Goal: Task Accomplishment & Management: Complete application form

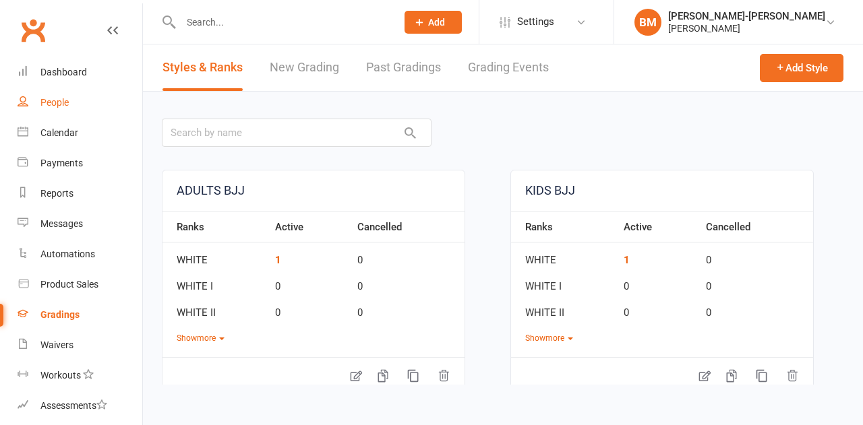
click at [65, 100] on div "People" at bounding box center [54, 102] width 28 height 11
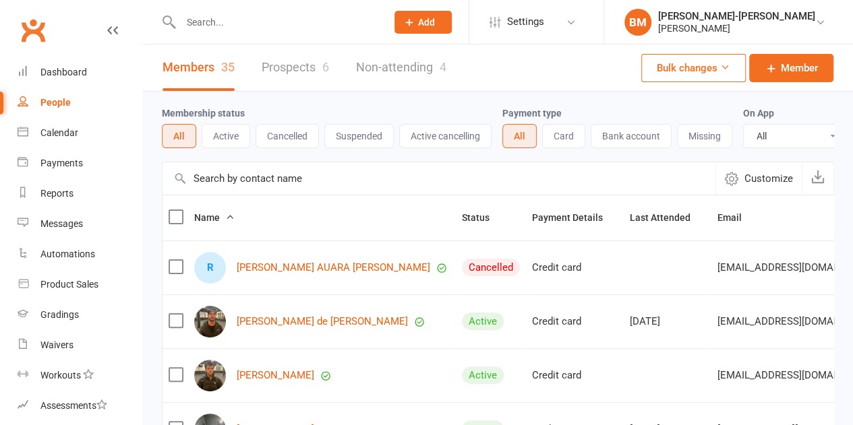
click at [224, 32] on div at bounding box center [269, 22] width 215 height 44
click at [340, 29] on input "text" at bounding box center [277, 22] width 200 height 19
paste input "Luna salazar"
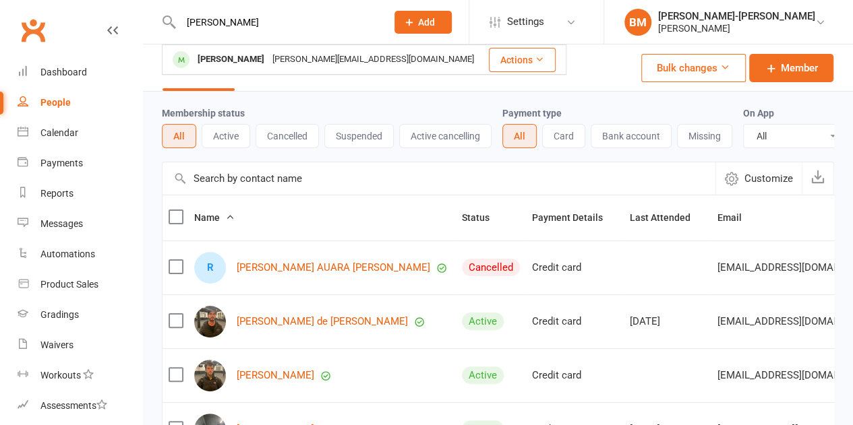
type input "Luna salazar"
click at [435, 19] on span "Add" at bounding box center [426, 22] width 17 height 11
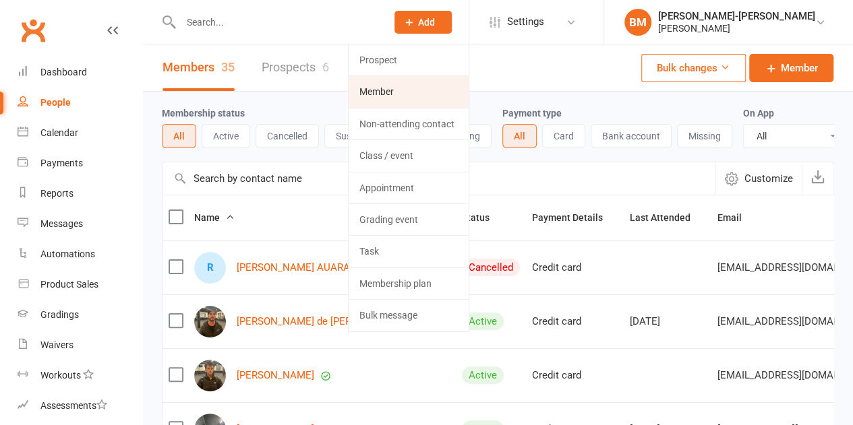
click at [415, 92] on link "Member" at bounding box center [409, 91] width 120 height 31
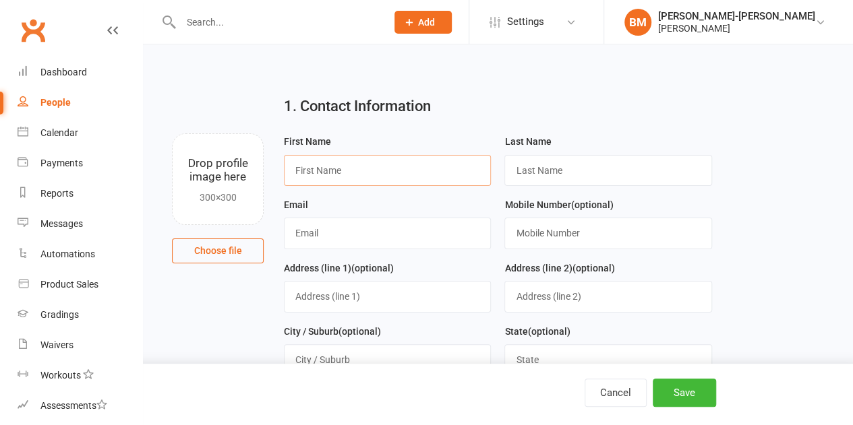
click at [320, 183] on input "text" at bounding box center [387, 170] width 207 height 31
click at [293, 170] on input "text" at bounding box center [387, 170] width 207 height 31
paste input "Luan"
type input "Luan"
click at [533, 176] on input "text" at bounding box center [607, 170] width 207 height 31
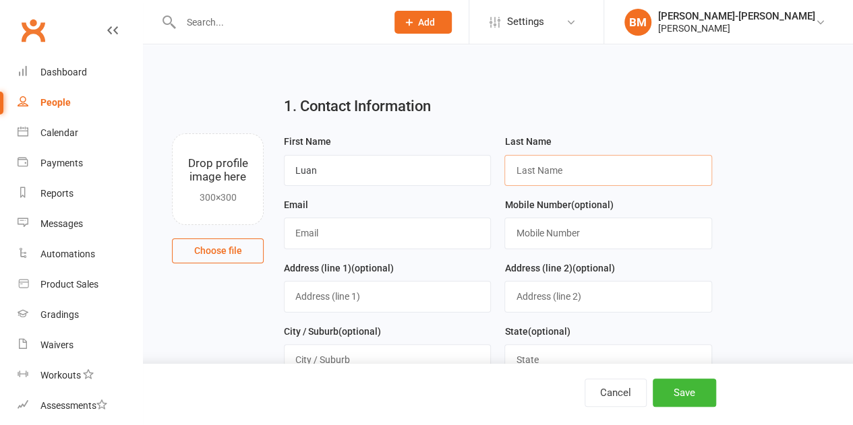
paste input "Salazar"
type input "Salazar"
click at [342, 240] on input "text" at bounding box center [387, 233] width 207 height 31
paste input "luan.salazar18@gmail.com"
type input "luan.salazar18@gmail.com"
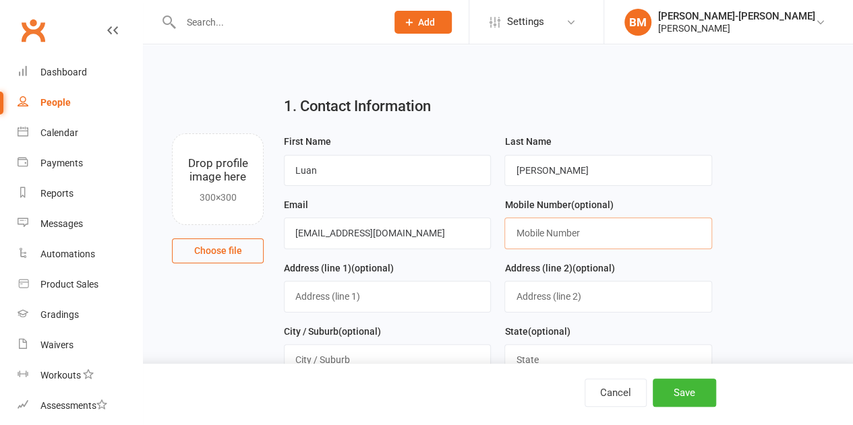
click at [537, 231] on input "text" at bounding box center [607, 233] width 207 height 31
paste input "435935776"
type input "435935776"
drag, startPoint x: 349, startPoint y: 300, endPoint x: 343, endPoint y: 296, distance: 7.3
click at [349, 300] on input "text" at bounding box center [387, 296] width 207 height 31
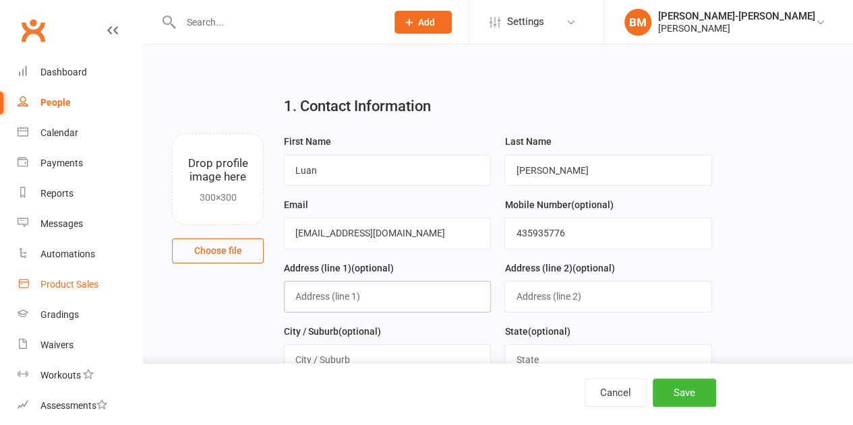
paste input "5/39 Robby St MAROUBRA NSW 2035"
type input "5/39 Robby St MAROUBRA NSW 2035"
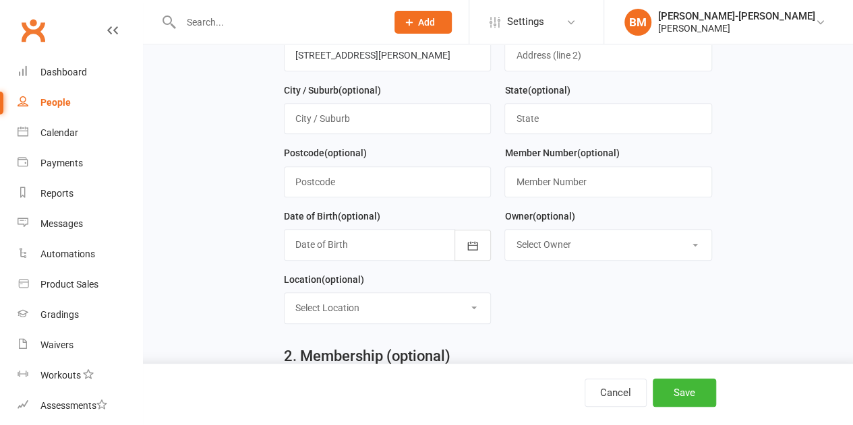
scroll to position [270, 0]
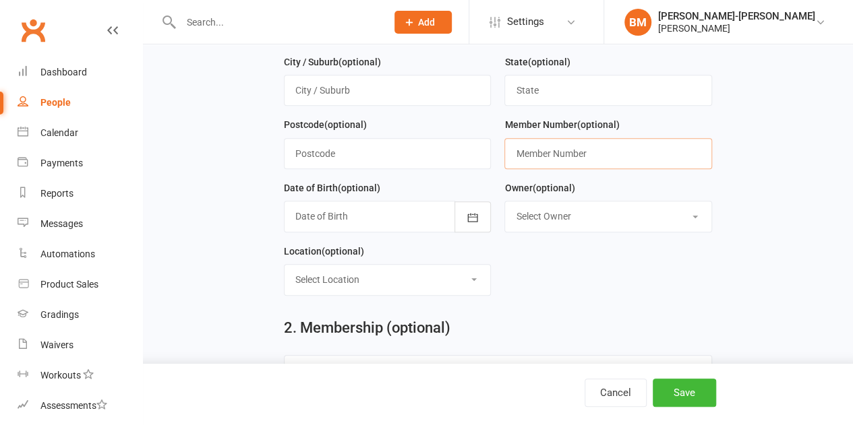
drag, startPoint x: 552, startPoint y: 149, endPoint x: 490, endPoint y: 151, distance: 62.7
click at [552, 149] on input "text" at bounding box center [607, 153] width 207 height 31
paste input "32"
type input "32"
click at [467, 214] on icon "button" at bounding box center [472, 217] width 13 height 13
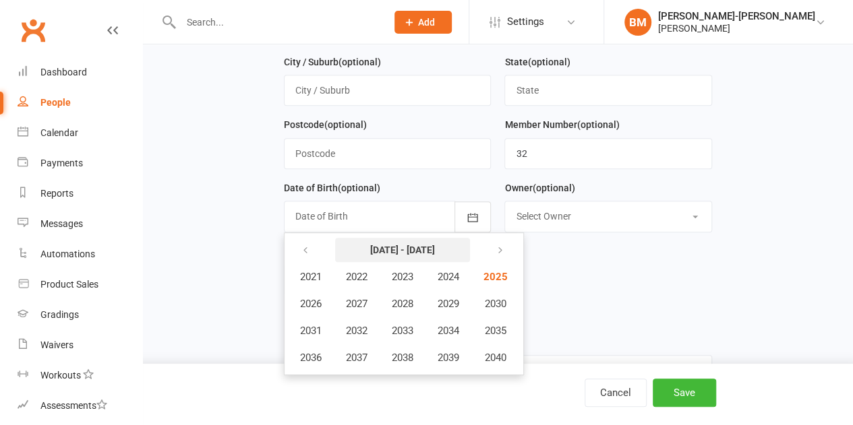
click at [383, 248] on strong "2021 - 2040" at bounding box center [402, 250] width 65 height 11
click at [303, 249] on icon "button" at bounding box center [305, 250] width 9 height 11
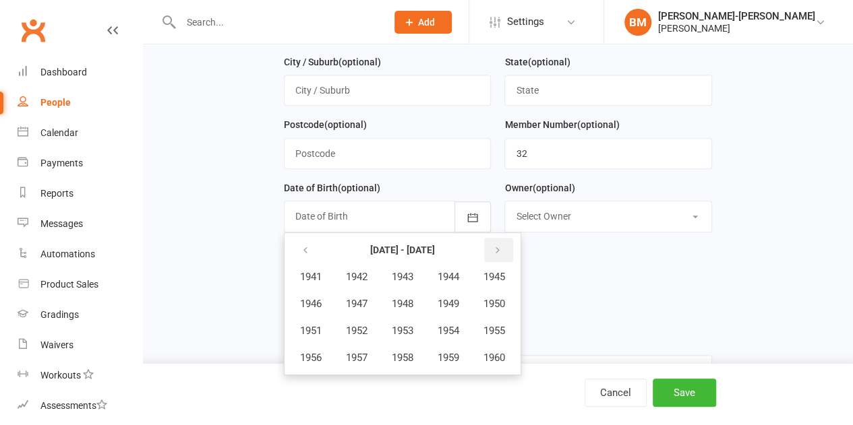
click at [511, 247] on button "button" at bounding box center [498, 250] width 29 height 24
click at [349, 330] on span "1992" at bounding box center [357, 331] width 22 height 12
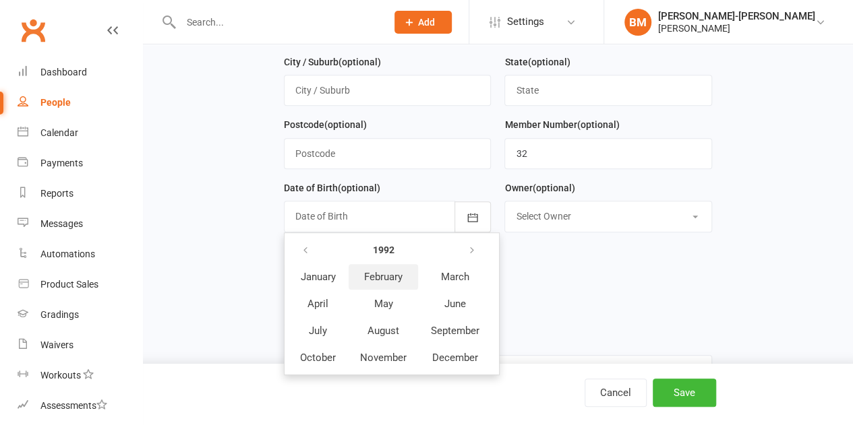
click at [398, 281] on button "February" at bounding box center [383, 277] width 69 height 26
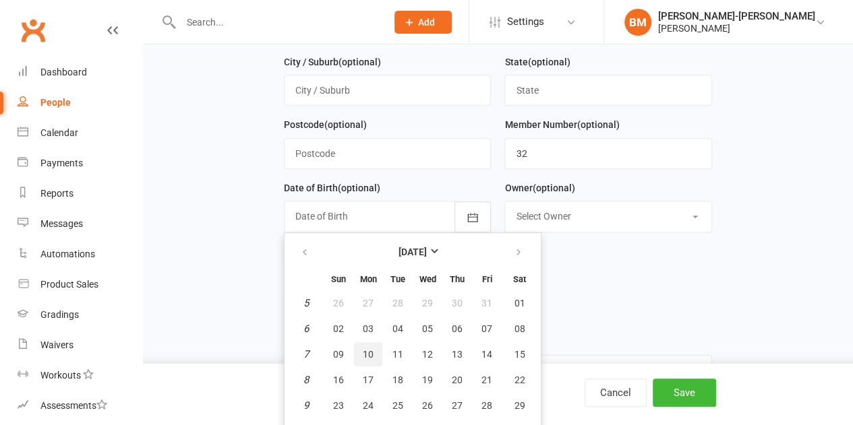
click at [370, 349] on span "10" at bounding box center [368, 354] width 11 height 11
type input "10 Feb 1992"
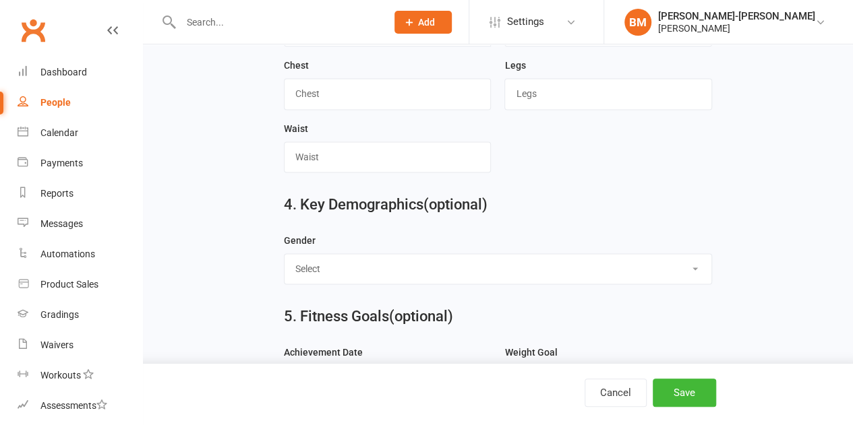
scroll to position [1123, 0]
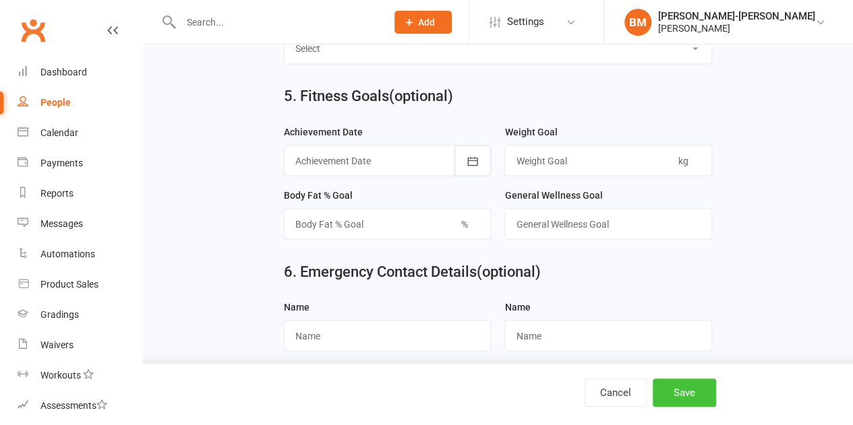
click at [690, 393] on button "Save" at bounding box center [684, 393] width 63 height 28
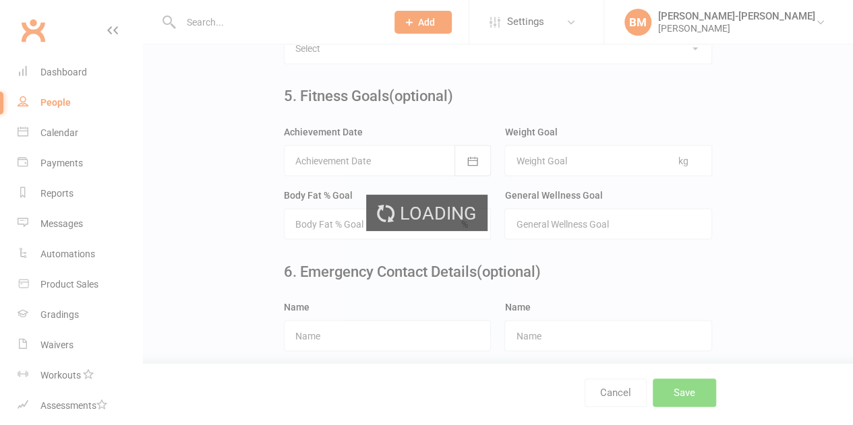
scroll to position [0, 0]
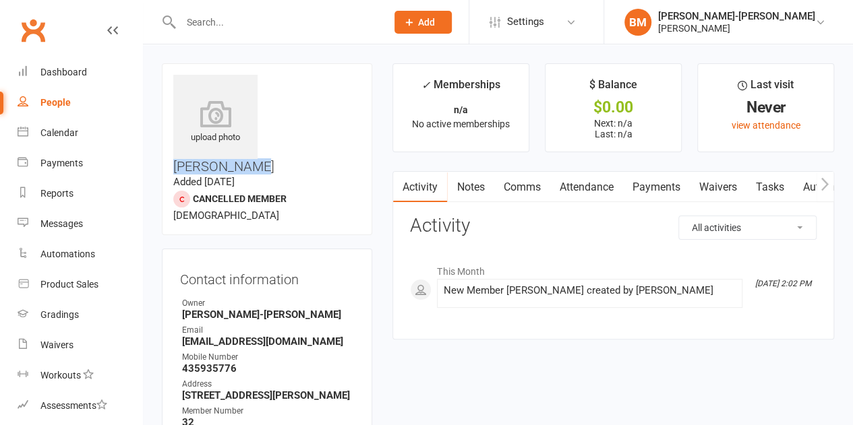
drag, startPoint x: 267, startPoint y: 82, endPoint x: 345, endPoint y: 84, distance: 77.6
click at [345, 84] on h3 "Luan Salazar" at bounding box center [266, 124] width 187 height 99
copy h3 "Luan Salazar"
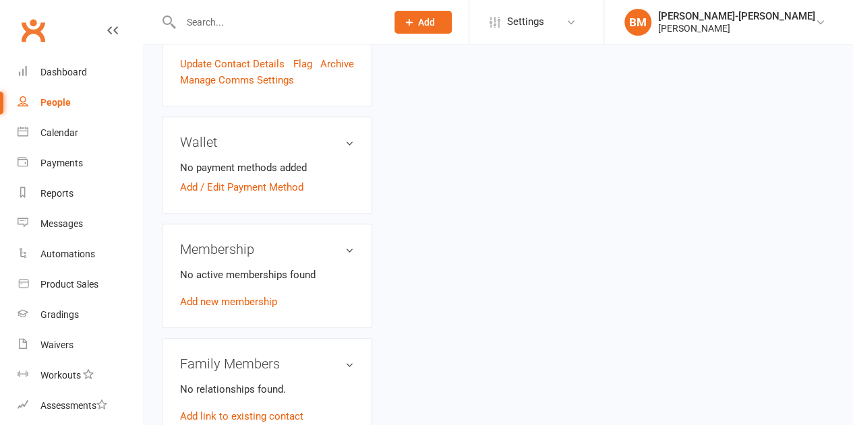
scroll to position [427, 0]
click at [225, 30] on input "text" at bounding box center [277, 22] width 200 height 19
paste input "Luiz guilherme"
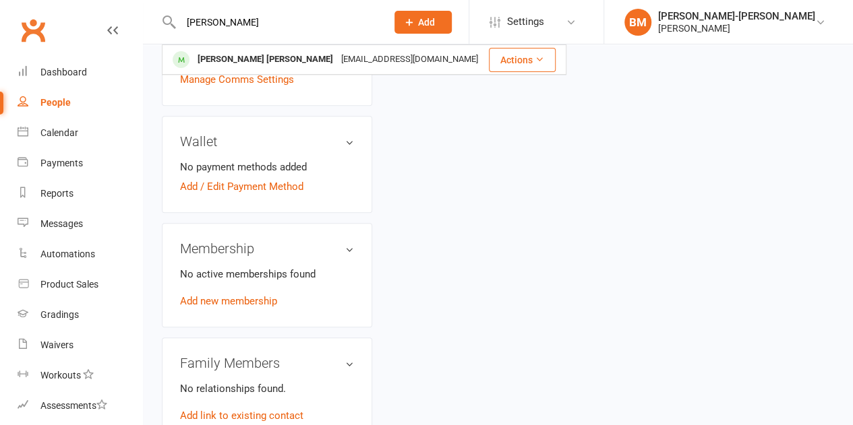
type input "Luiz guilherme"
click at [435, 17] on span "Add" at bounding box center [426, 22] width 17 height 11
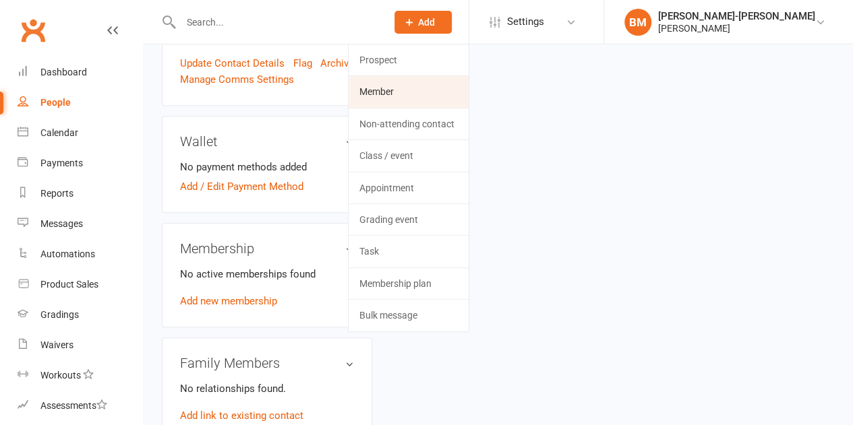
click at [414, 89] on link "Member" at bounding box center [409, 91] width 120 height 31
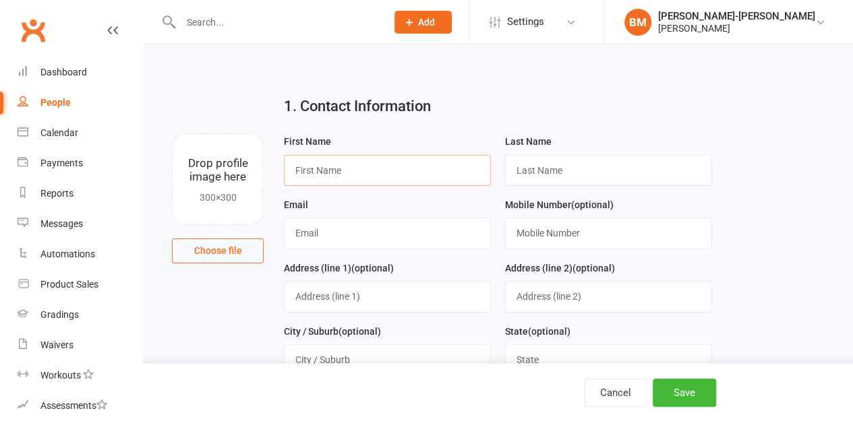
click at [368, 169] on input "text" at bounding box center [387, 170] width 207 height 31
paste input "Luiz Guilherme"
type input "Luiz Guilherme"
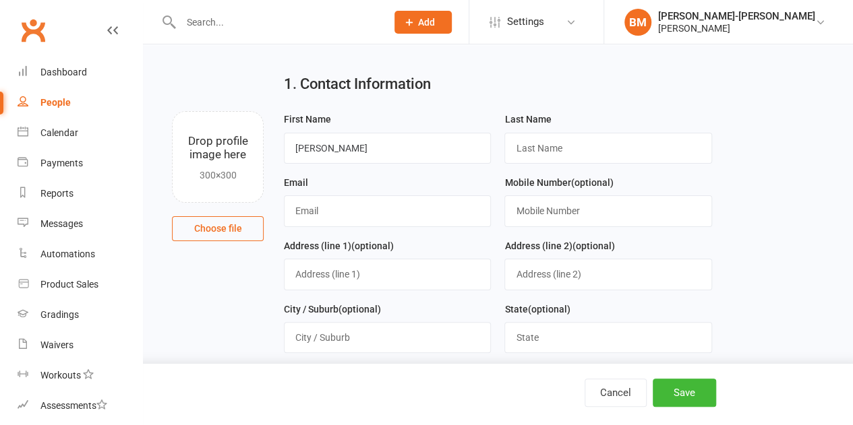
drag, startPoint x: 556, startPoint y: 167, endPoint x: 577, endPoint y: 146, distance: 29.1
click at [561, 164] on div "Last Name" at bounding box center [608, 142] width 220 height 63
click at [577, 145] on input "text" at bounding box center [607, 148] width 207 height 31
paste input "Oliveira De Souza Pinto"
type input "Oliveira De Souza Pinto"
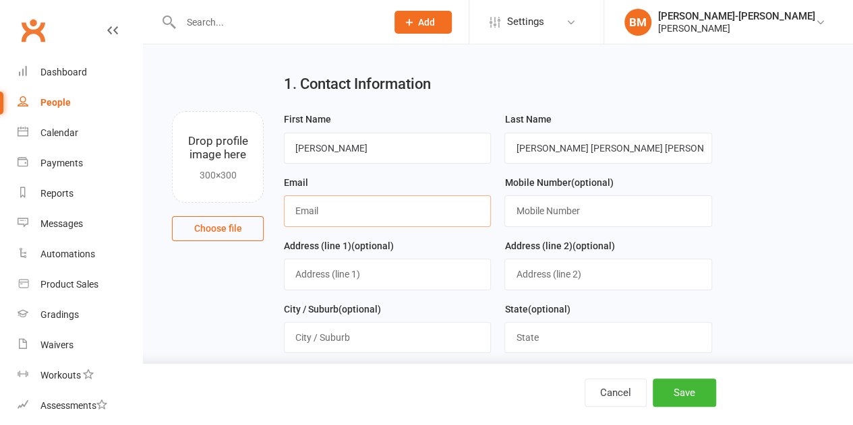
click at [356, 210] on input "text" at bounding box center [387, 211] width 207 height 31
paste input "luizguilherme.osp@hotmail.com"
type input "luizguilherme.osp@hotmail.com"
click at [526, 212] on input "text" at bounding box center [607, 211] width 207 height 31
paste input "0452274008"
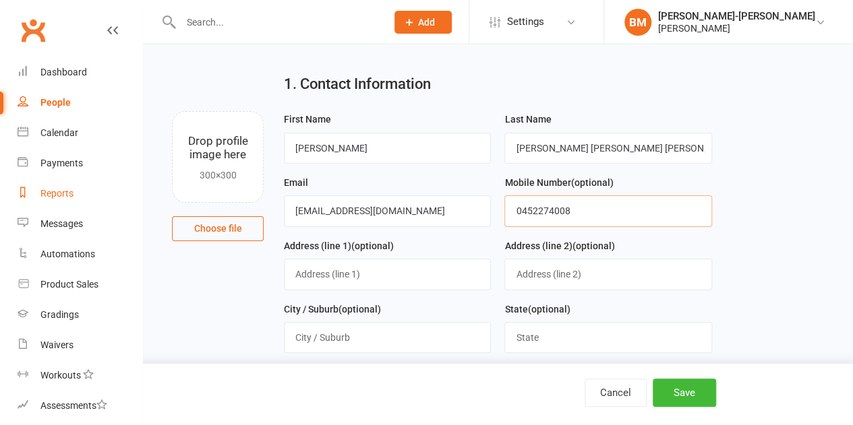
type input "0452274008"
click at [375, 276] on input "text" at bounding box center [387, 274] width 207 height 31
paste input "3/422-424 Maroubra Rd"
type input "3/422-424 Maroubra Rd"
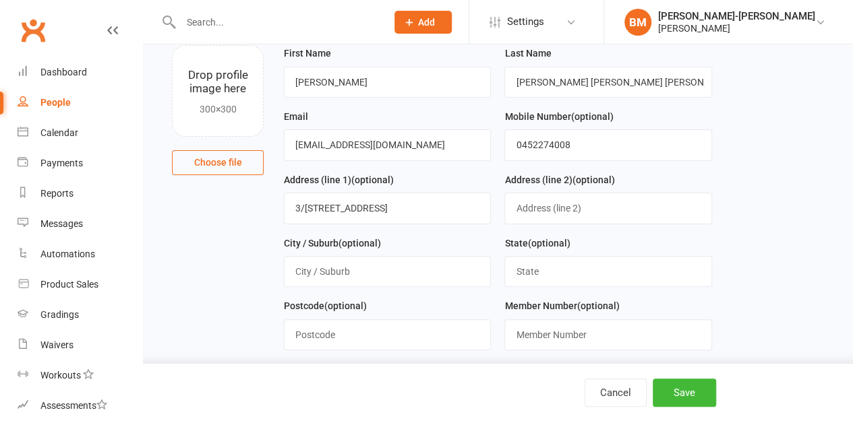
scroll to position [90, 0]
click at [314, 269] on input "text" at bounding box center [387, 270] width 207 height 31
paste input "MAROUBRA"
type input "MAROUBRA"
click at [556, 272] on input "text" at bounding box center [607, 270] width 207 height 31
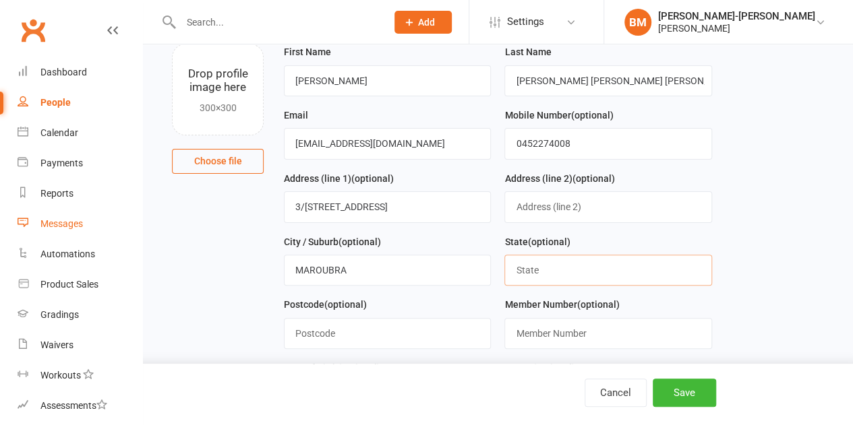
paste input "NSW"
type input "NSW"
click at [539, 269] on input "NSW" at bounding box center [607, 270] width 207 height 31
click at [331, 325] on input "text" at bounding box center [387, 333] width 207 height 31
paste input "2035"
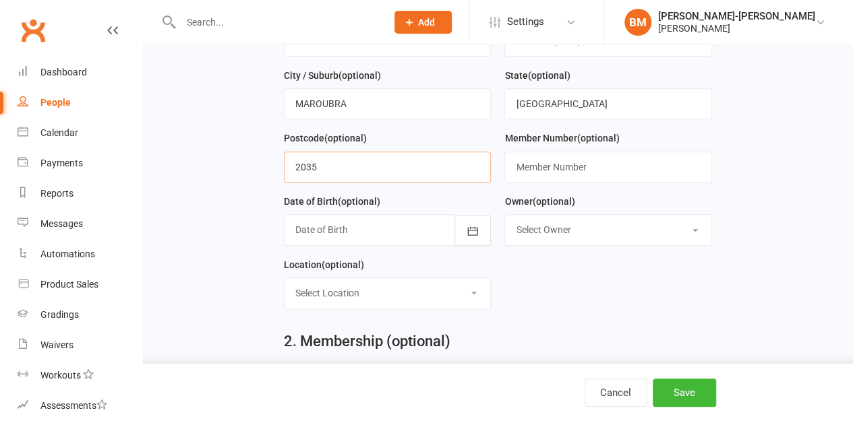
scroll to position [270, 0]
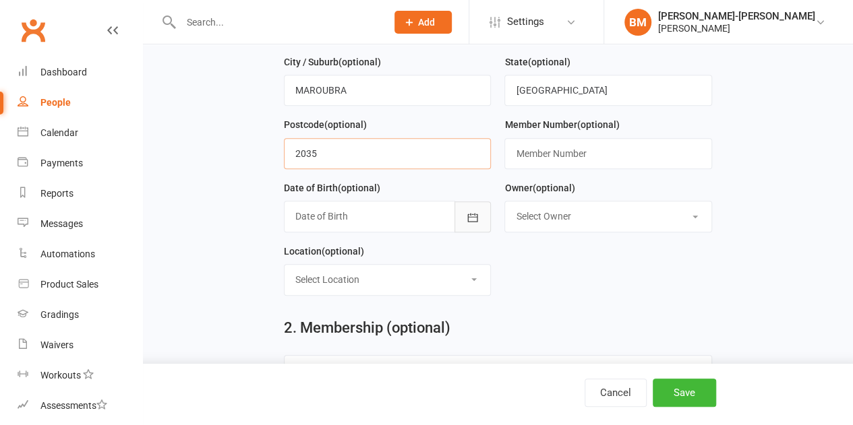
type input "2035"
click at [473, 211] on icon "button" at bounding box center [472, 217] width 13 height 13
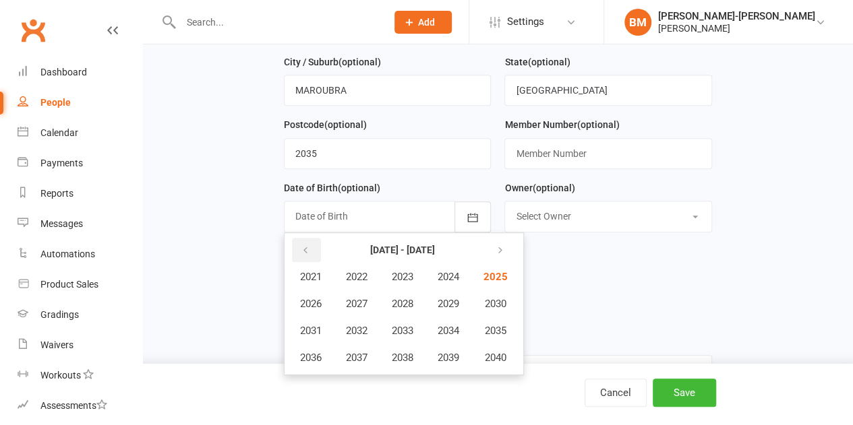
click at [302, 248] on icon "button" at bounding box center [305, 250] width 9 height 11
click at [459, 326] on span "1994" at bounding box center [449, 331] width 22 height 12
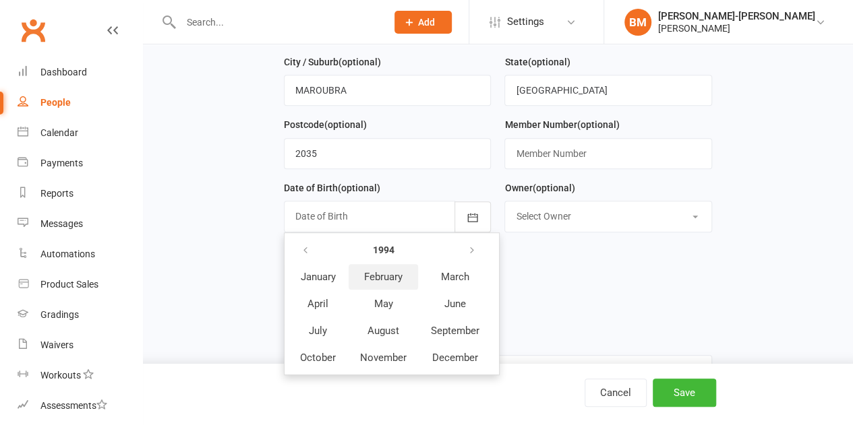
click at [376, 280] on button "February" at bounding box center [383, 277] width 69 height 26
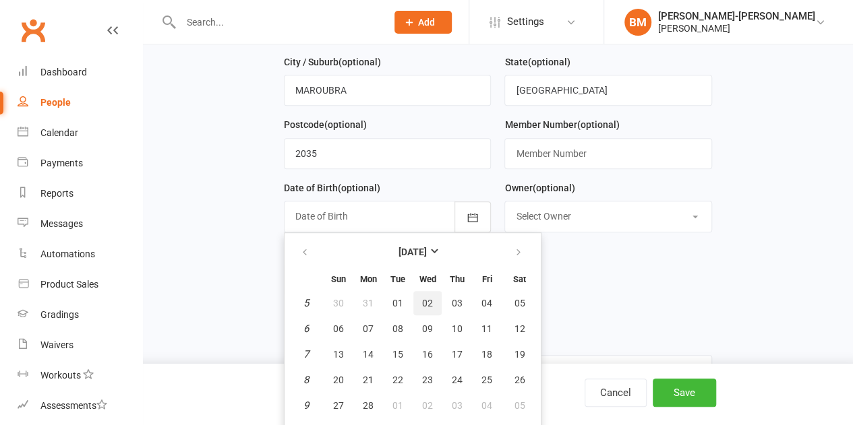
click at [428, 299] on span "02" at bounding box center [427, 303] width 11 height 11
type input "02 Feb 1994"
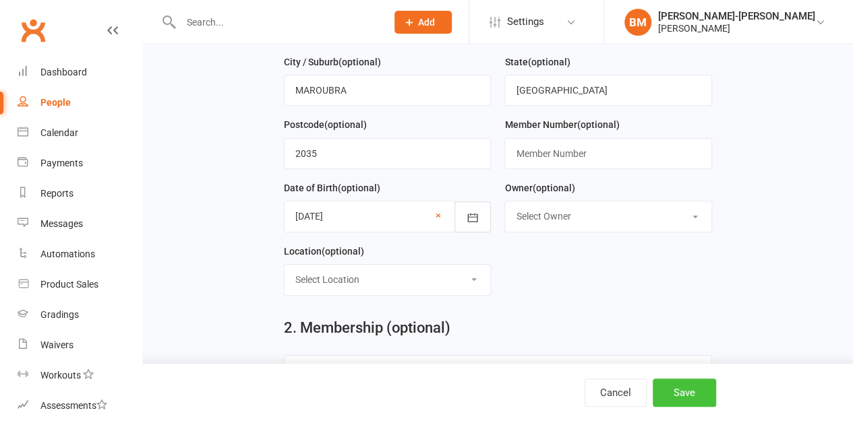
click at [701, 389] on button "Save" at bounding box center [684, 393] width 63 height 28
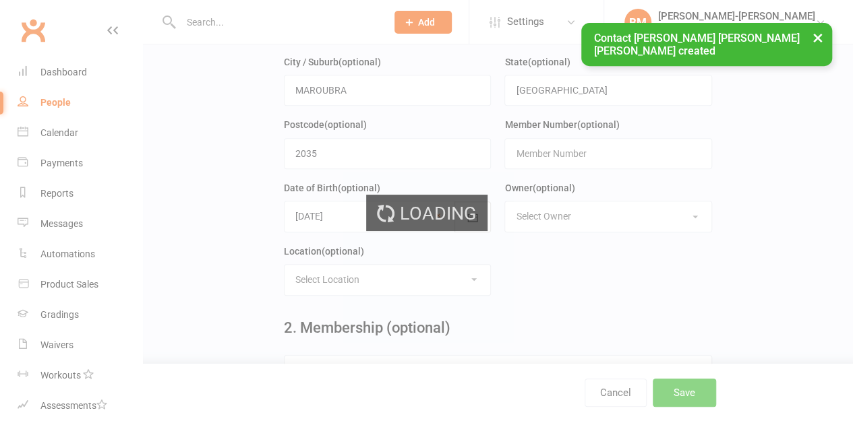
scroll to position [0, 0]
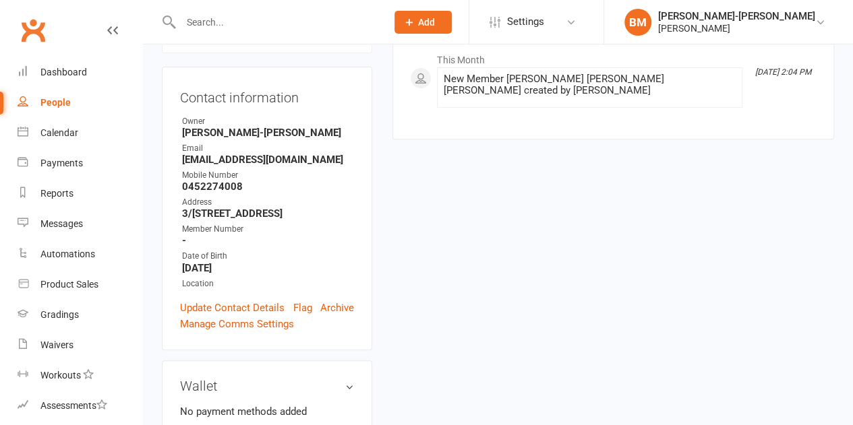
scroll to position [270, 0]
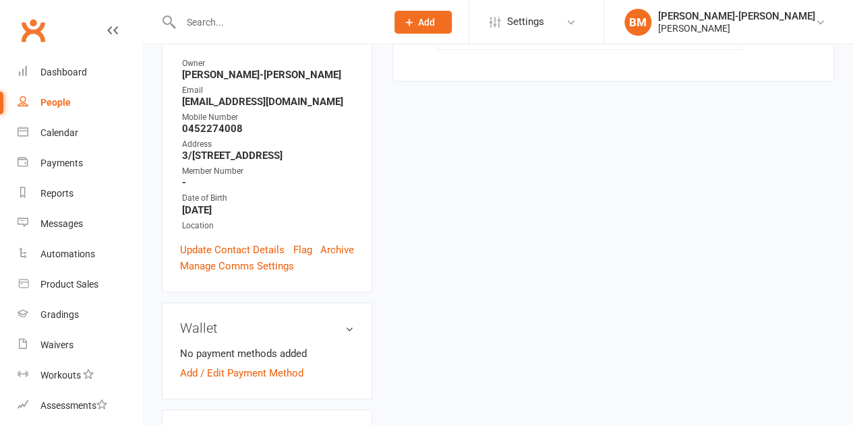
drag, startPoint x: 330, startPoint y: 208, endPoint x: 481, endPoint y: 67, distance: 206.6
click at [330, 242] on link "Archive" at bounding box center [337, 250] width 34 height 16
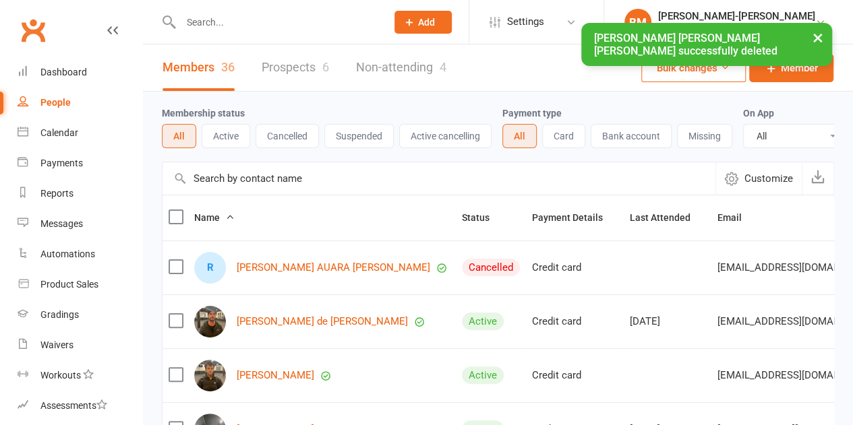
click at [268, 17] on input "text" at bounding box center [277, 22] width 200 height 19
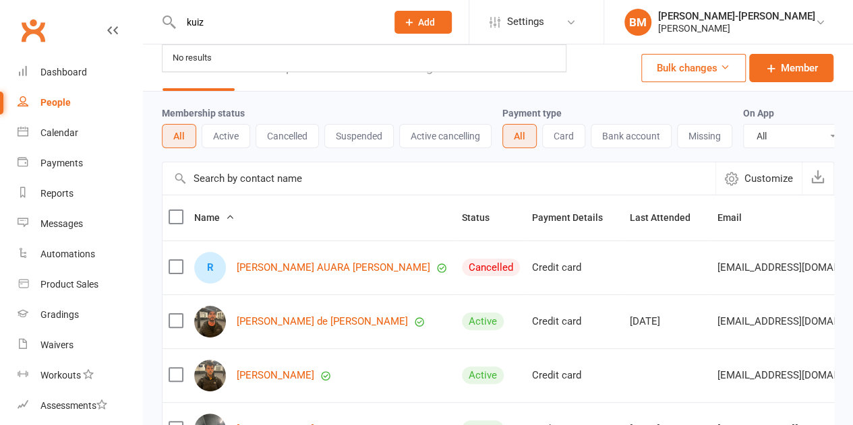
drag, startPoint x: 248, startPoint y: 22, endPoint x: 162, endPoint y: 17, distance: 86.5
click at [162, 17] on div "kuiz No results" at bounding box center [269, 22] width 215 height 44
type input "[PERSON_NAME]"
click at [220, 30] on input "text" at bounding box center [277, 22] width 200 height 19
click at [233, 24] on input "text" at bounding box center [277, 22] width 200 height 19
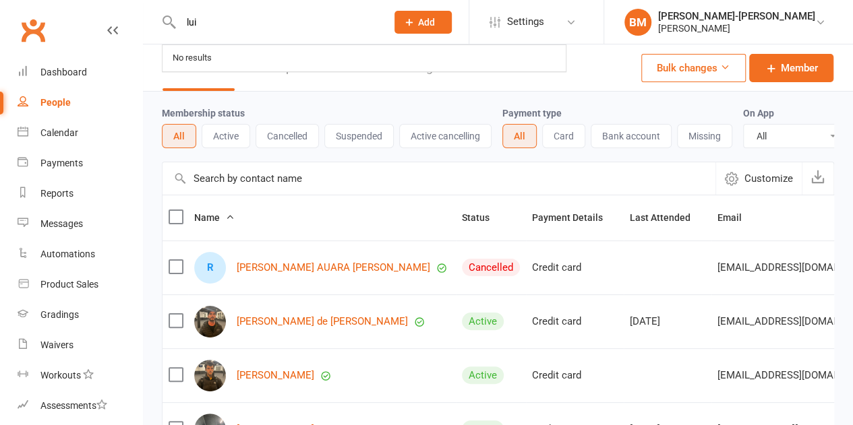
type input "[PERSON_NAME]"
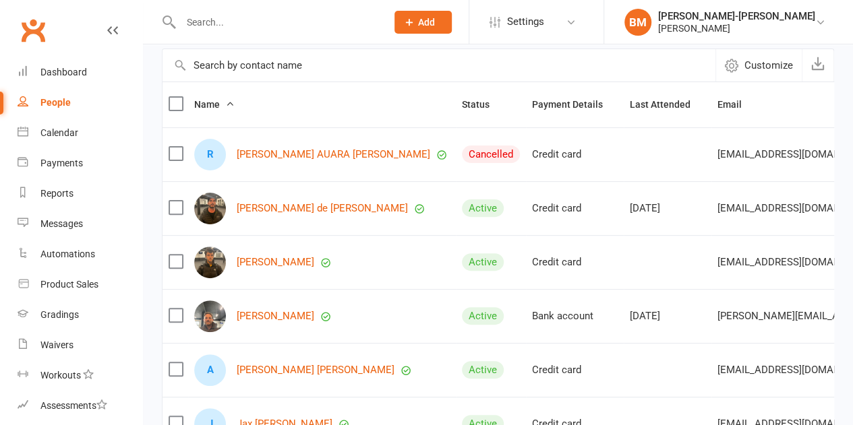
scroll to position [45, 0]
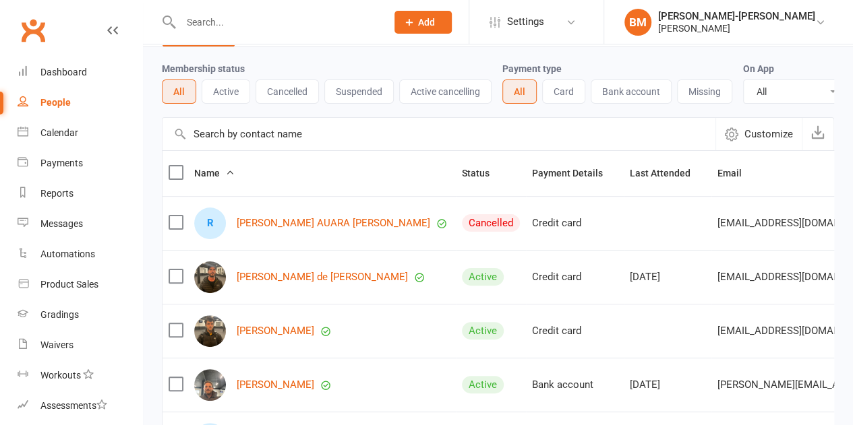
click at [310, 26] on input "text" at bounding box center [277, 22] width 200 height 19
type input "u"
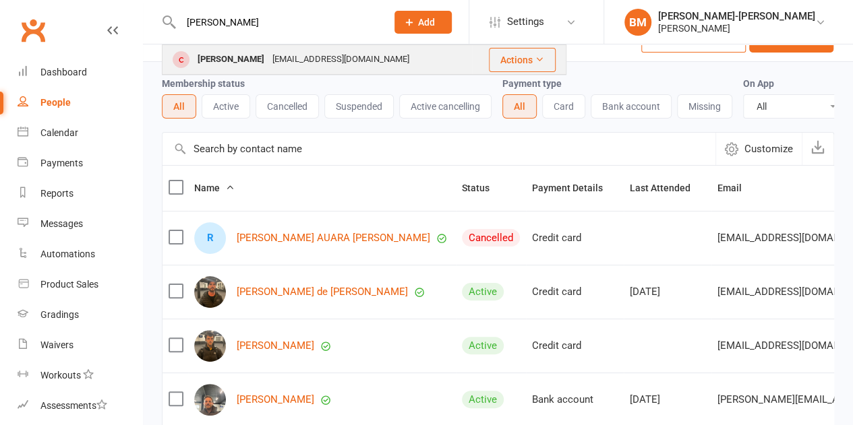
type input "luan"
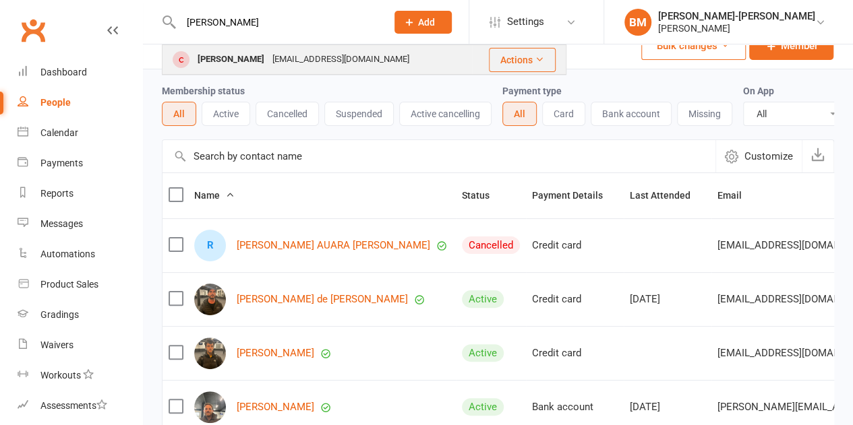
click at [291, 56] on div "luan.salazar18@gmail.com" at bounding box center [340, 60] width 145 height 20
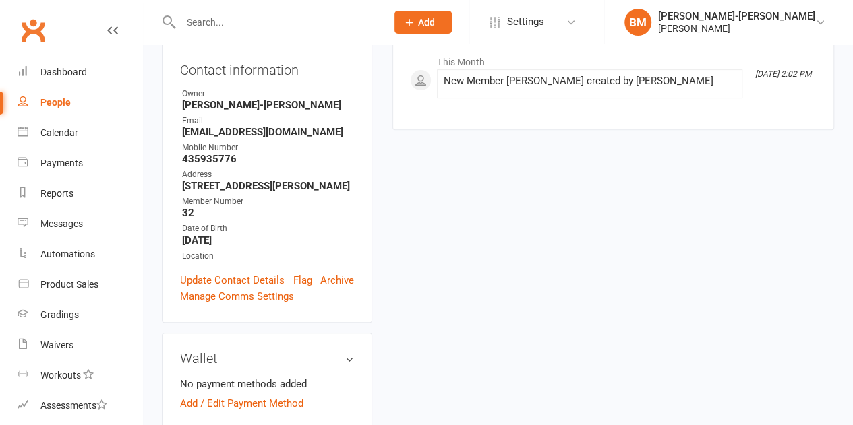
scroll to position [247, 0]
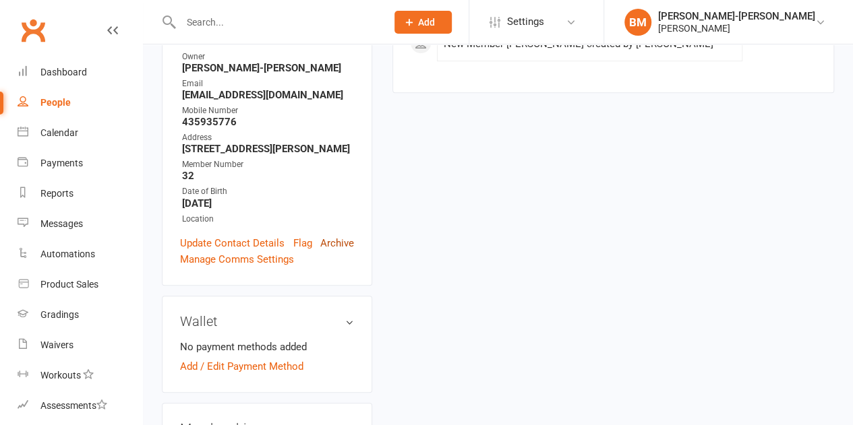
click at [334, 235] on link "Archive" at bounding box center [337, 243] width 34 height 16
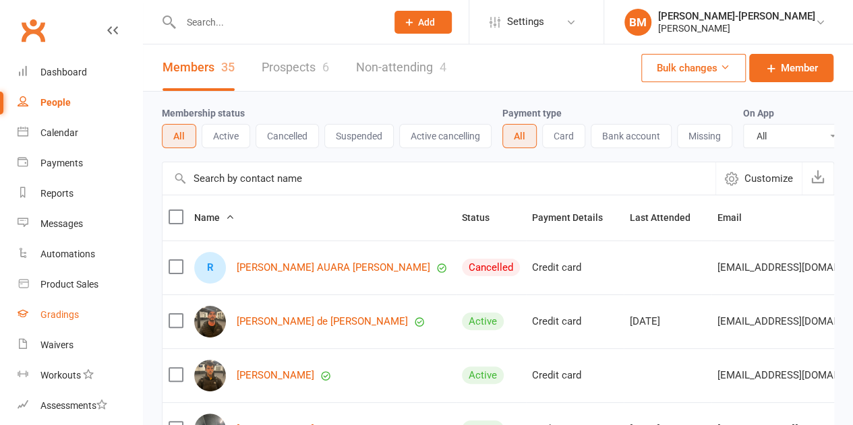
click at [63, 318] on div "Gradings" at bounding box center [59, 315] width 38 height 11
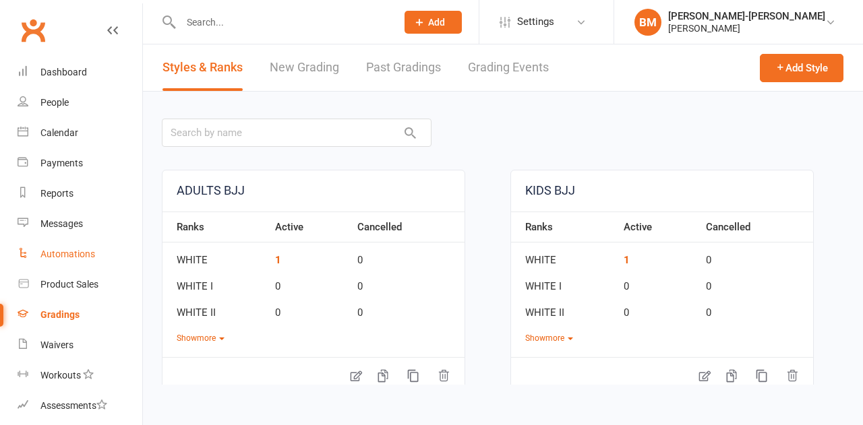
click at [75, 252] on div "Automations" at bounding box center [67, 254] width 55 height 11
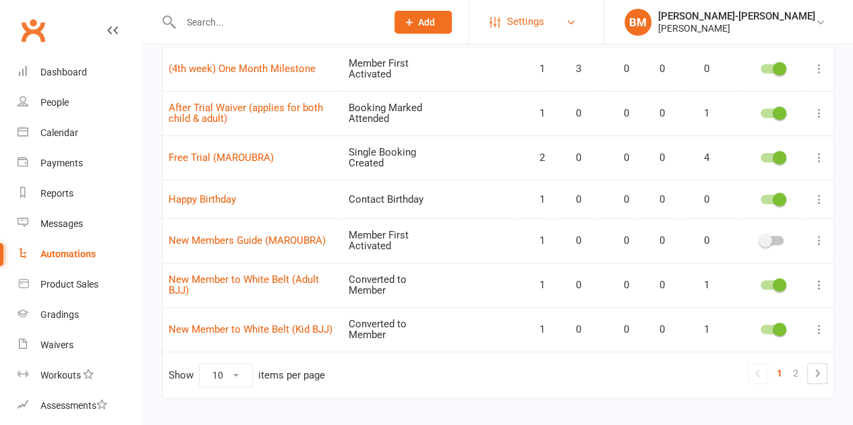
scroll to position [314, 0]
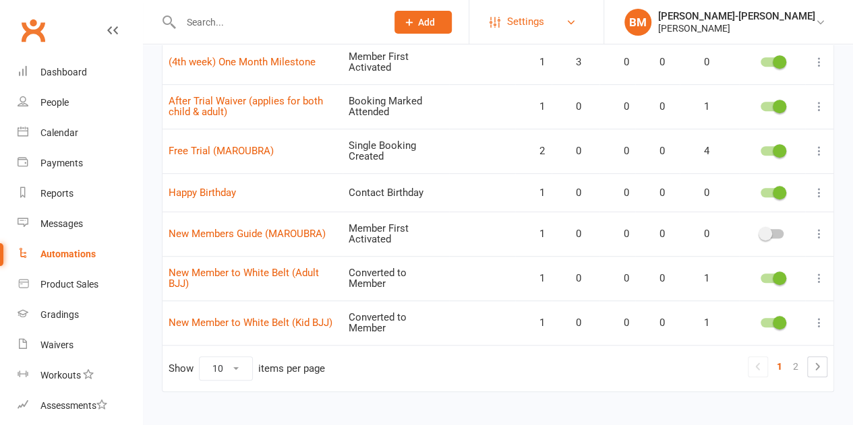
click at [544, 17] on span "Settings" at bounding box center [525, 22] width 37 height 30
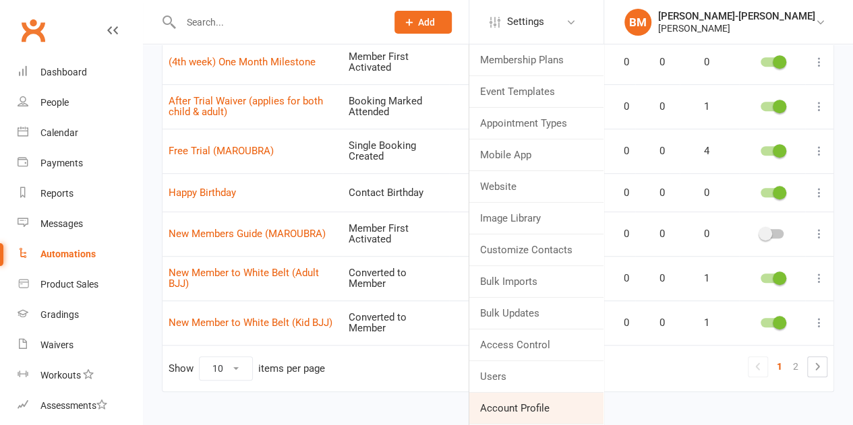
click at [561, 408] on link "Account Profile" at bounding box center [536, 408] width 134 height 31
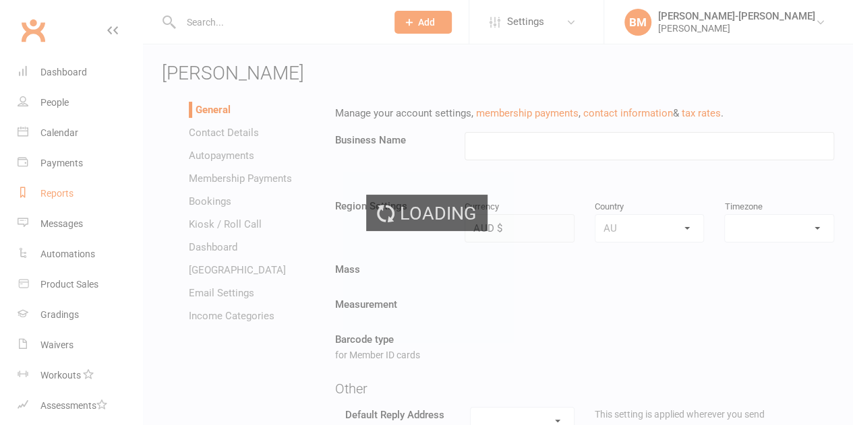
type input "[PERSON_NAME]"
select select "Australia/Sydney"
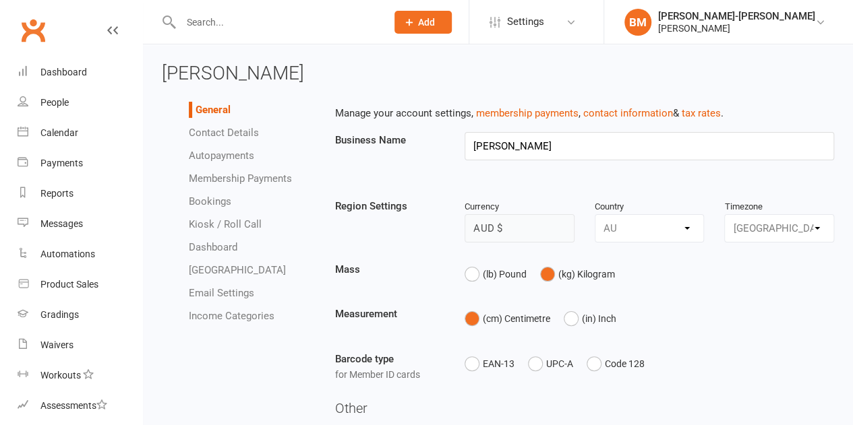
click at [244, 157] on link "Autopayments" at bounding box center [221, 156] width 65 height 12
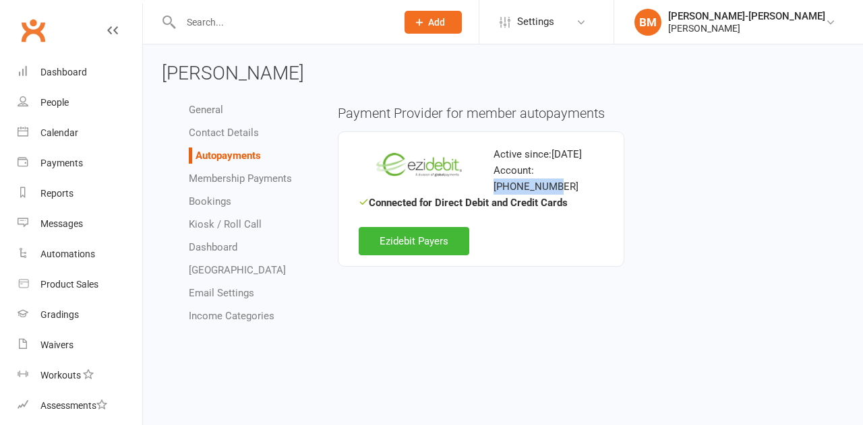
drag, startPoint x: 537, startPoint y: 184, endPoint x: 612, endPoint y: 181, distance: 75.6
click at [612, 181] on div "Active since: Jun 16, 2025 Account: 101-095-944 Connected for Direct Debit and …" at bounding box center [481, 199] width 287 height 136
copy div "101-095-944"
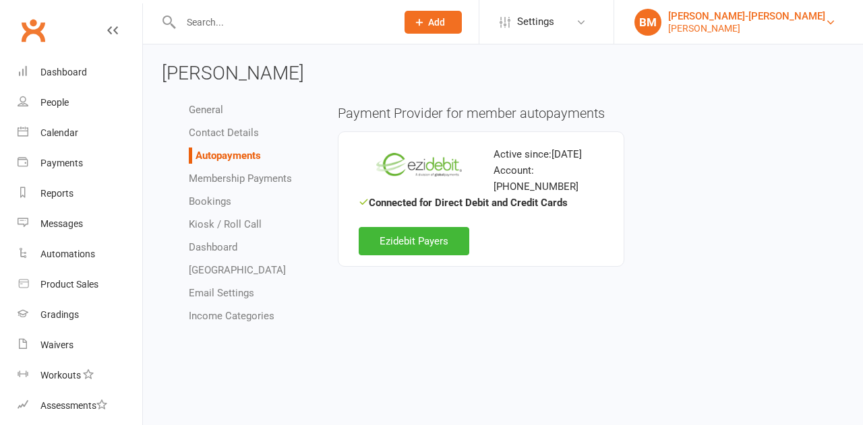
click at [741, 24] on div "[PERSON_NAME]" at bounding box center [746, 28] width 157 height 12
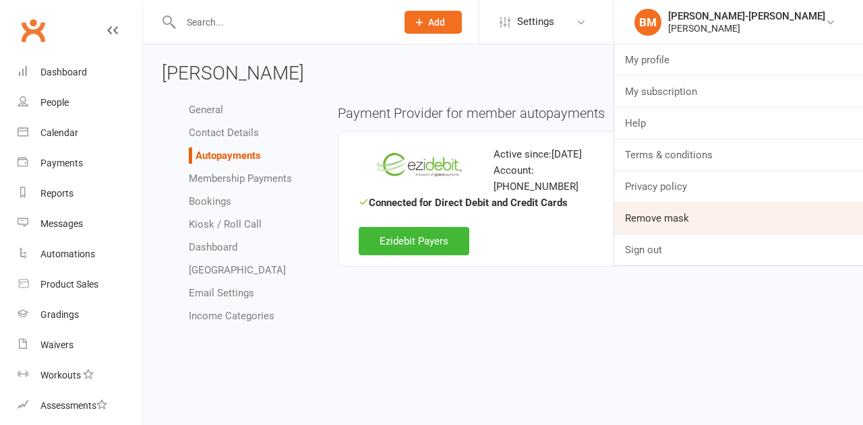
click at [699, 218] on link "Remove mask" at bounding box center [738, 218] width 249 height 31
